Goal: Task Accomplishment & Management: Manage account settings

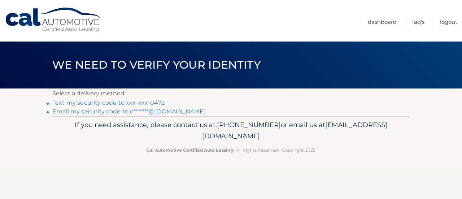
click at [127, 101] on link "Text my security code to xxx-xxx-0472" at bounding box center [108, 102] width 112 height 7
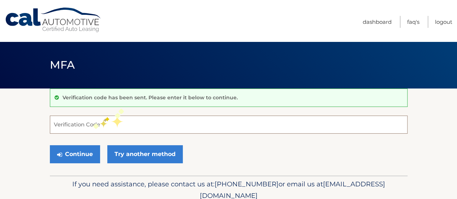
click at [92, 124] on input "Verification Code" at bounding box center [228, 125] width 357 height 18
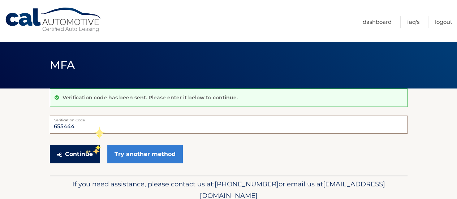
type input "655444"
click at [84, 149] on button "Continue" at bounding box center [75, 154] width 50 height 18
